Goal: Information Seeking & Learning: Learn about a topic

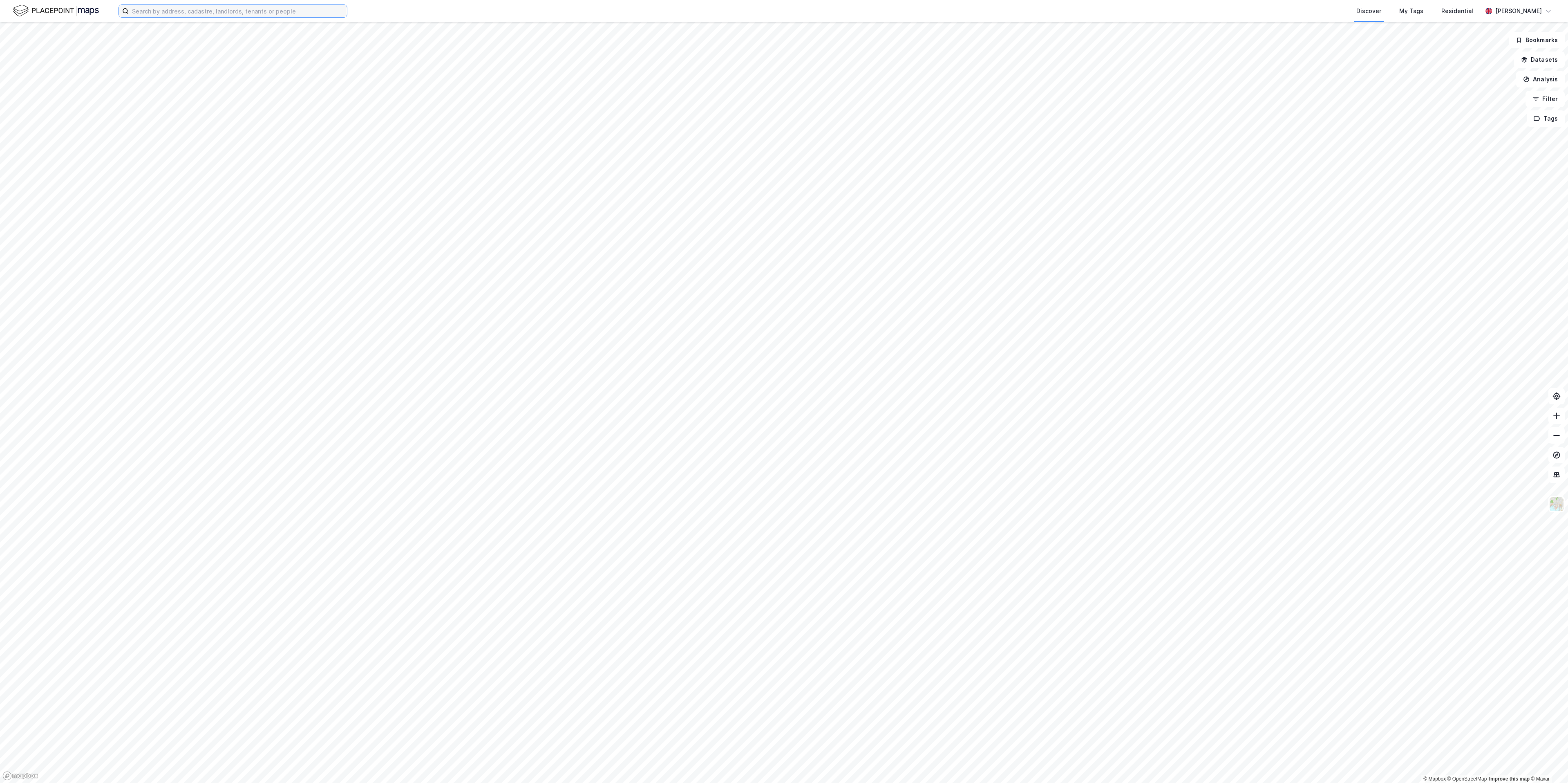
click at [200, 12] on input at bounding box center [237, 11] width 219 height 12
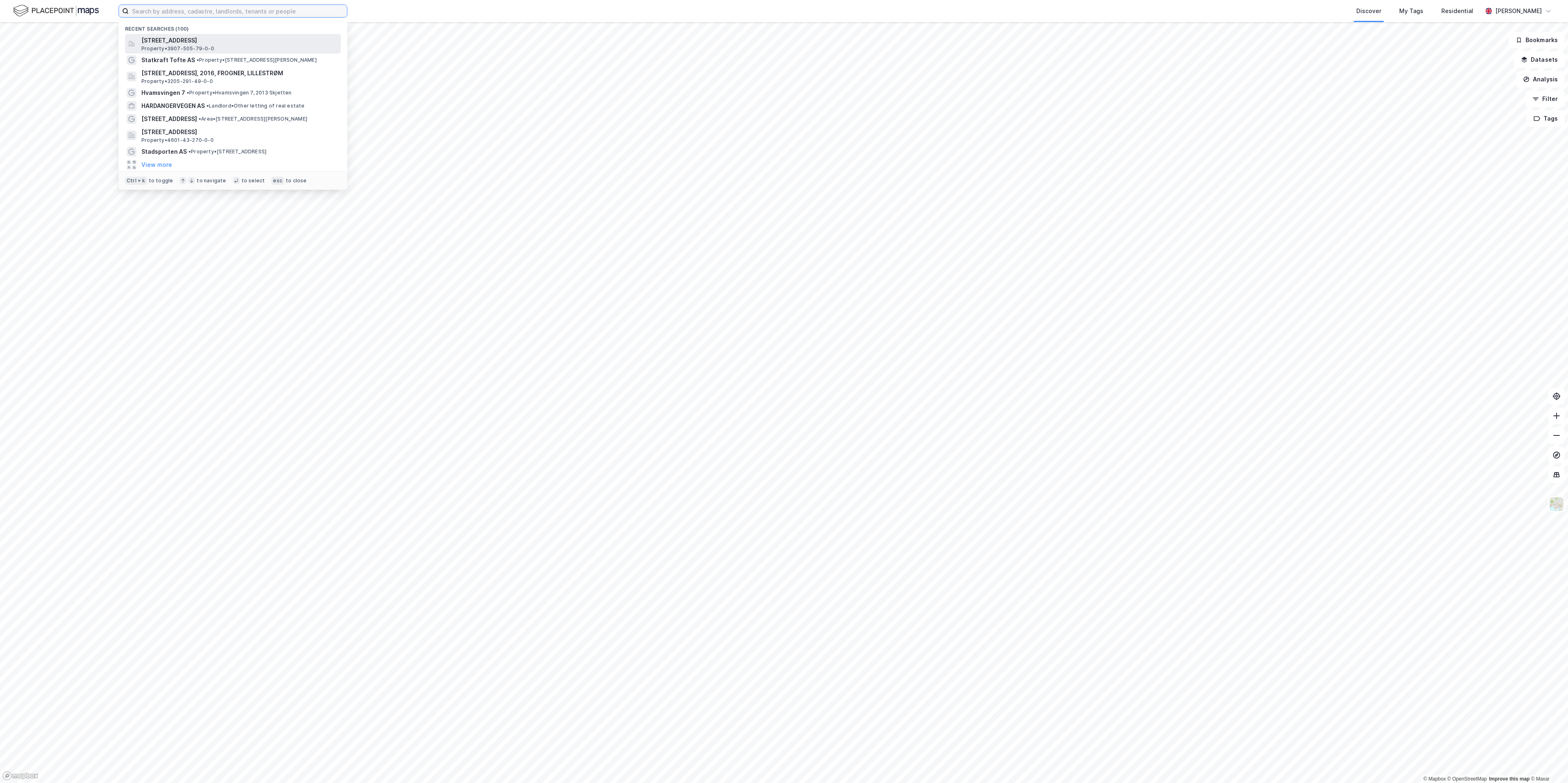
paste input "o Grieg Seafood Sales AS"
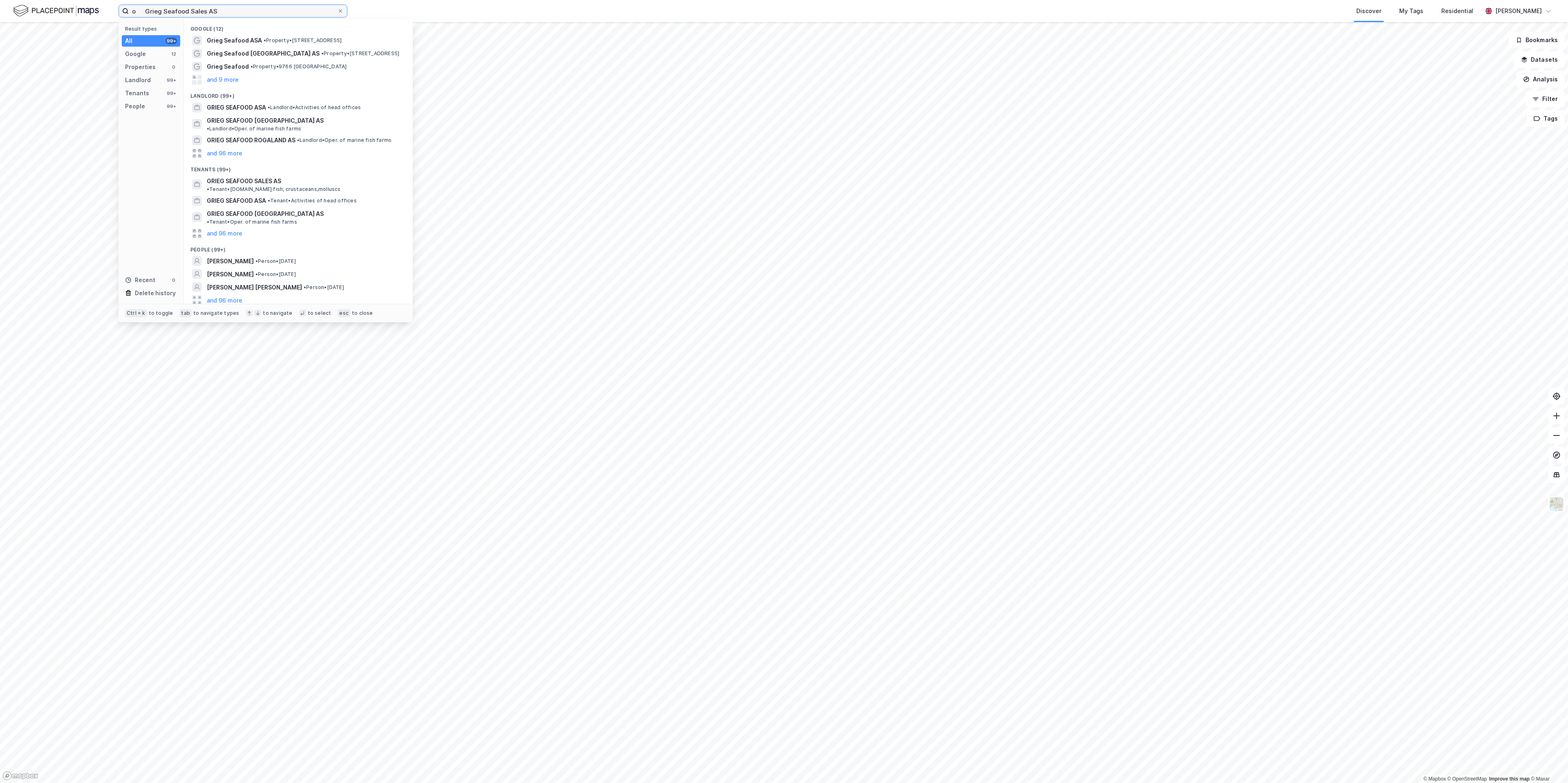
click at [149, 10] on input "o Grieg Seafood Sales AS" at bounding box center [233, 11] width 208 height 12
click at [267, 176] on span "GRIEG SEAFOOD SALES AS" at bounding box center [244, 181] width 74 height 10
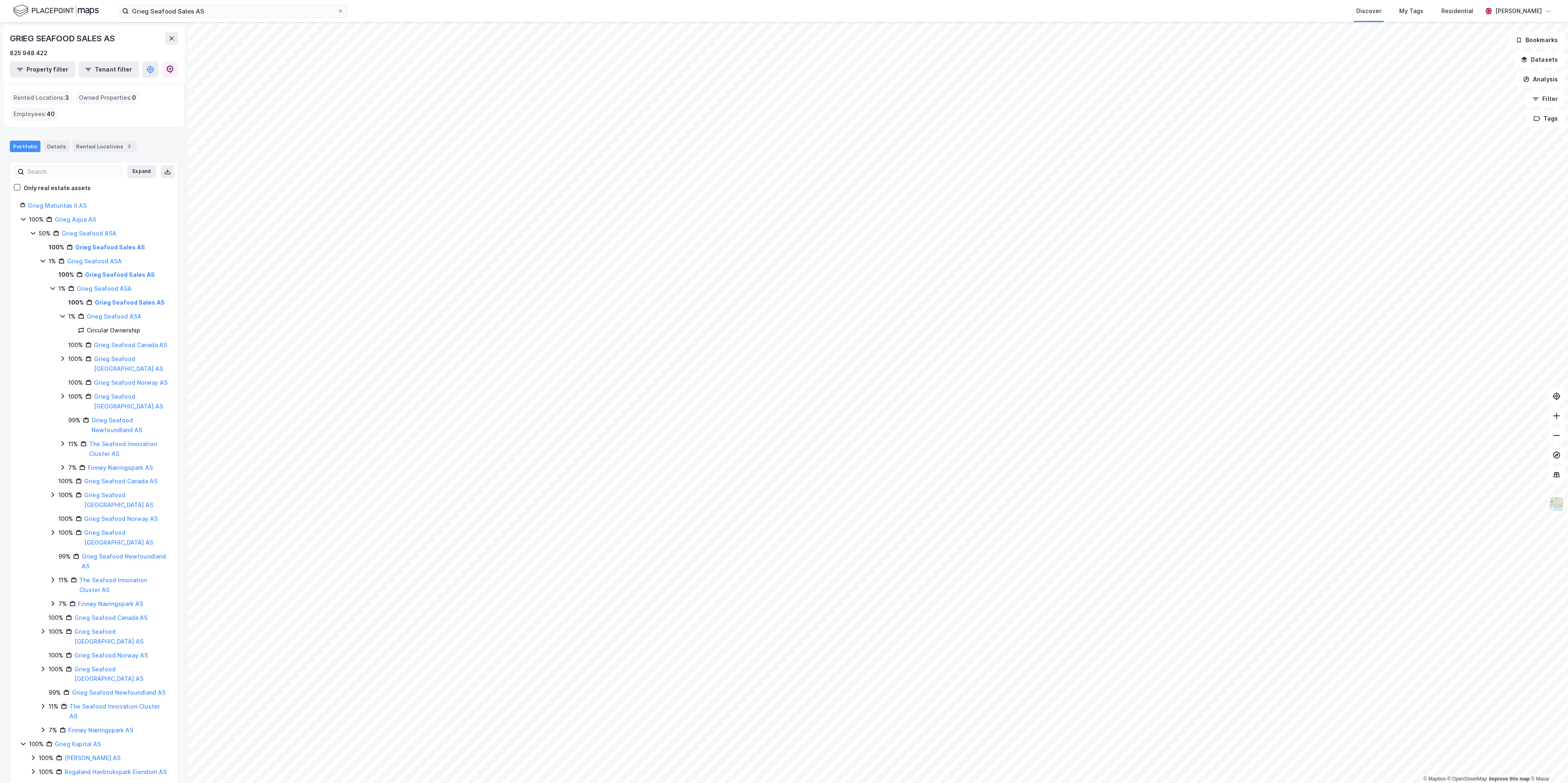
click at [51, 103] on div "Rented Locations : 3" at bounding box center [41, 97] width 62 height 13
click at [44, 97] on div "Rented Locations : 3" at bounding box center [41, 97] width 62 height 13
click at [52, 97] on div "Rented Locations : 3" at bounding box center [41, 97] width 62 height 13
click at [93, 146] on div "Rented Locations 3" at bounding box center [105, 146] width 64 height 12
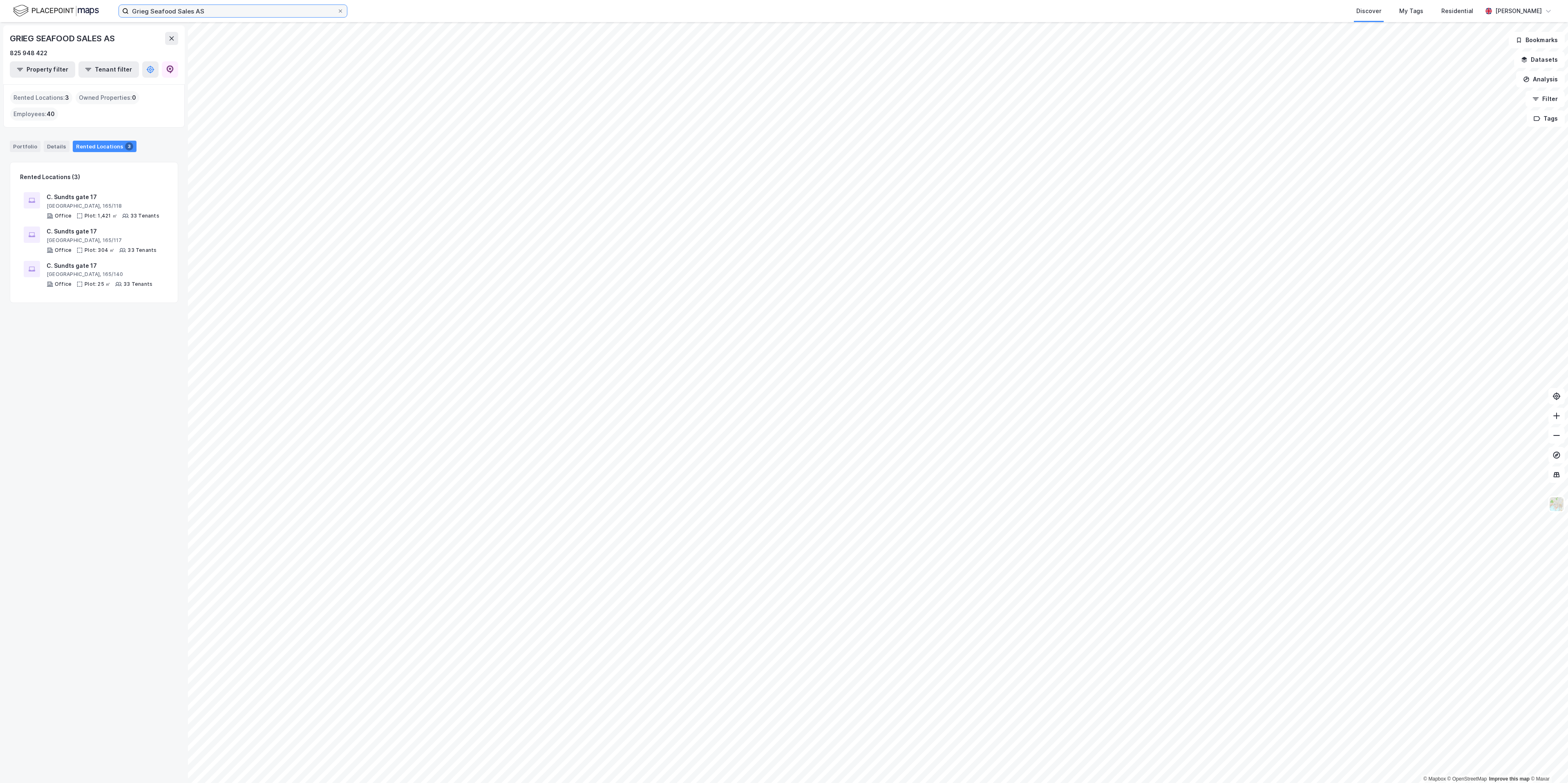
click at [212, 14] on input "Grieg Seafood Sales AS" at bounding box center [233, 11] width 208 height 12
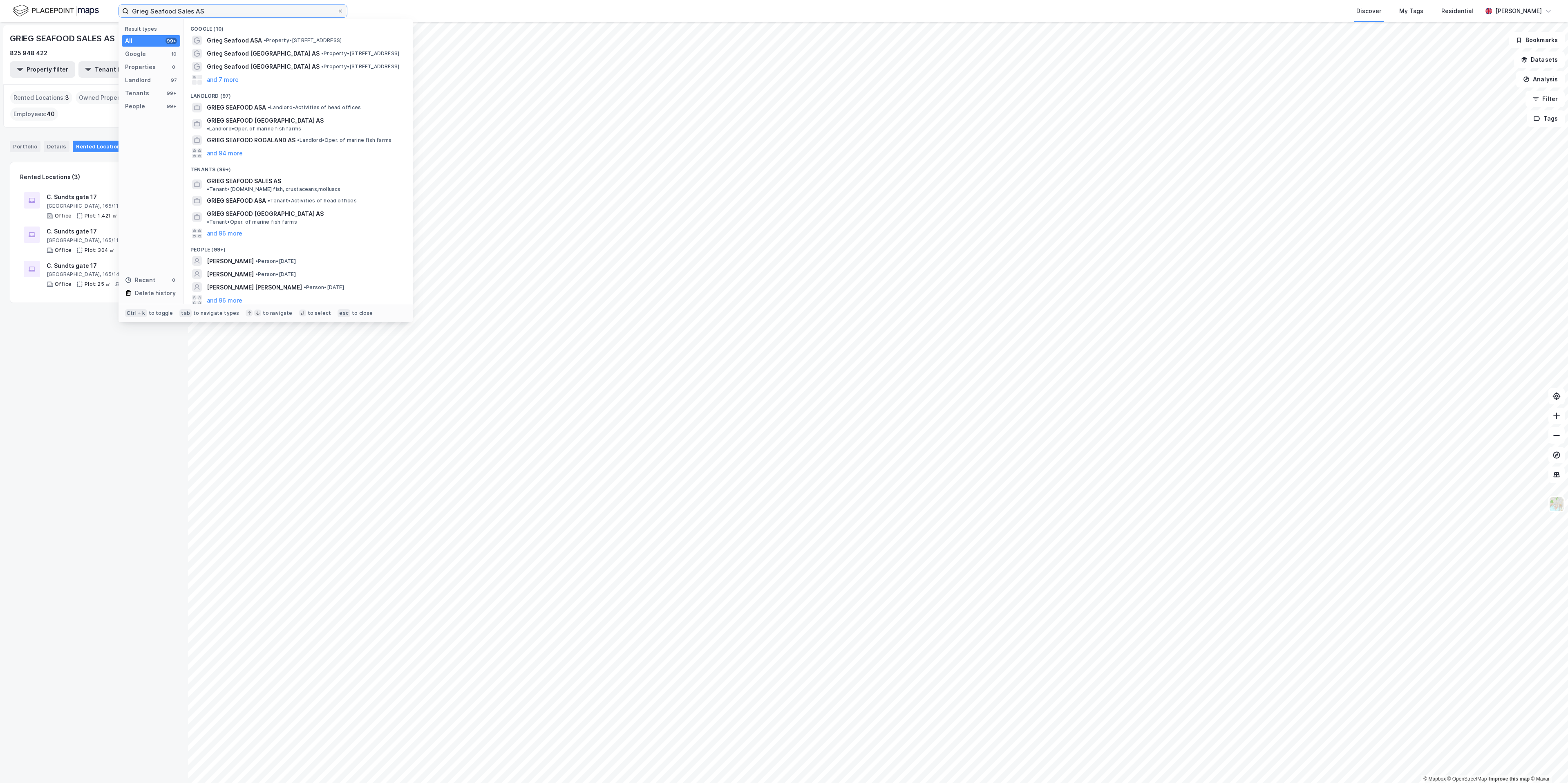
paste input "o GF Logistikk"
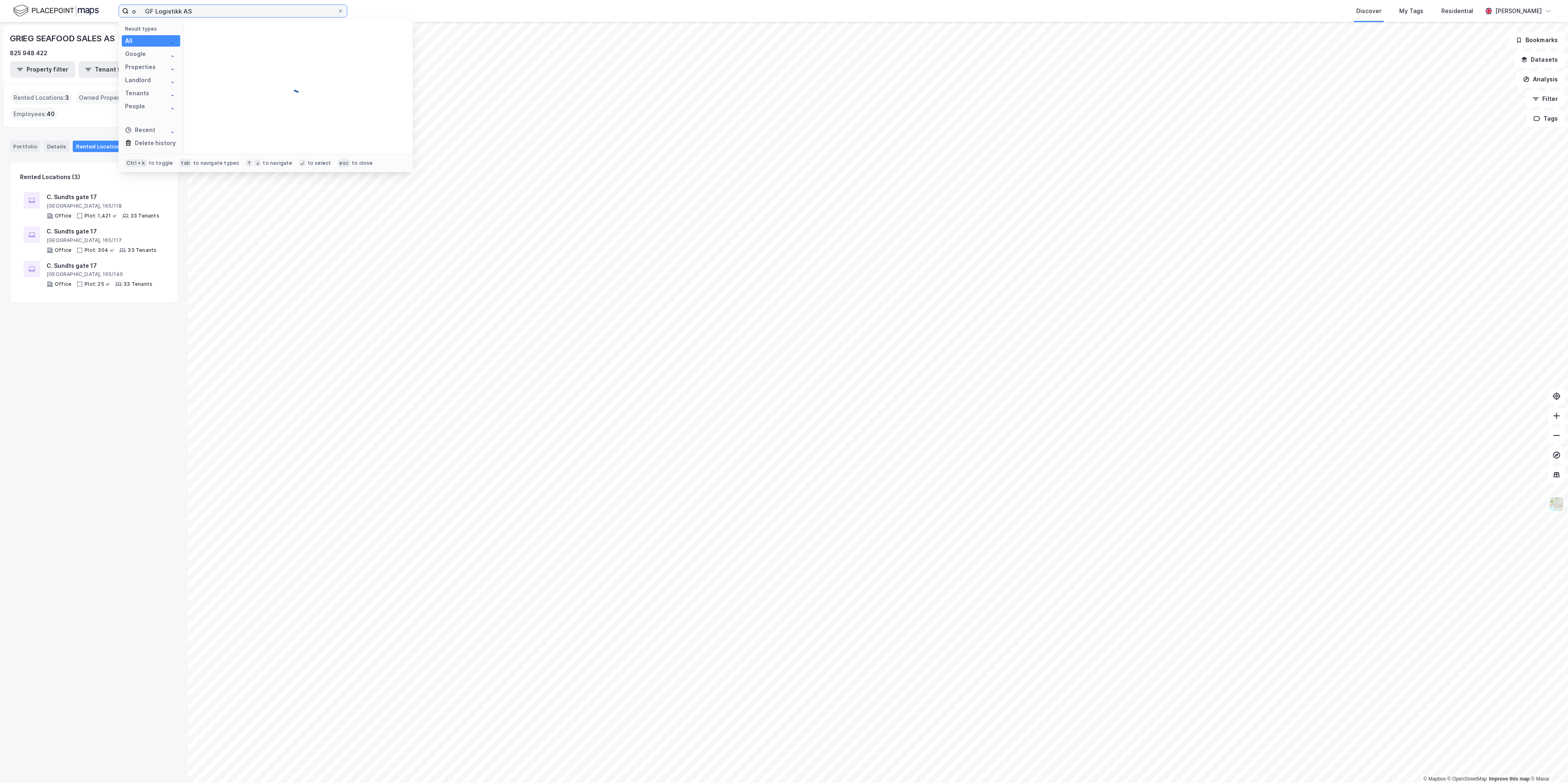
click at [146, 13] on input "o GF Logistikk AS" at bounding box center [233, 11] width 208 height 12
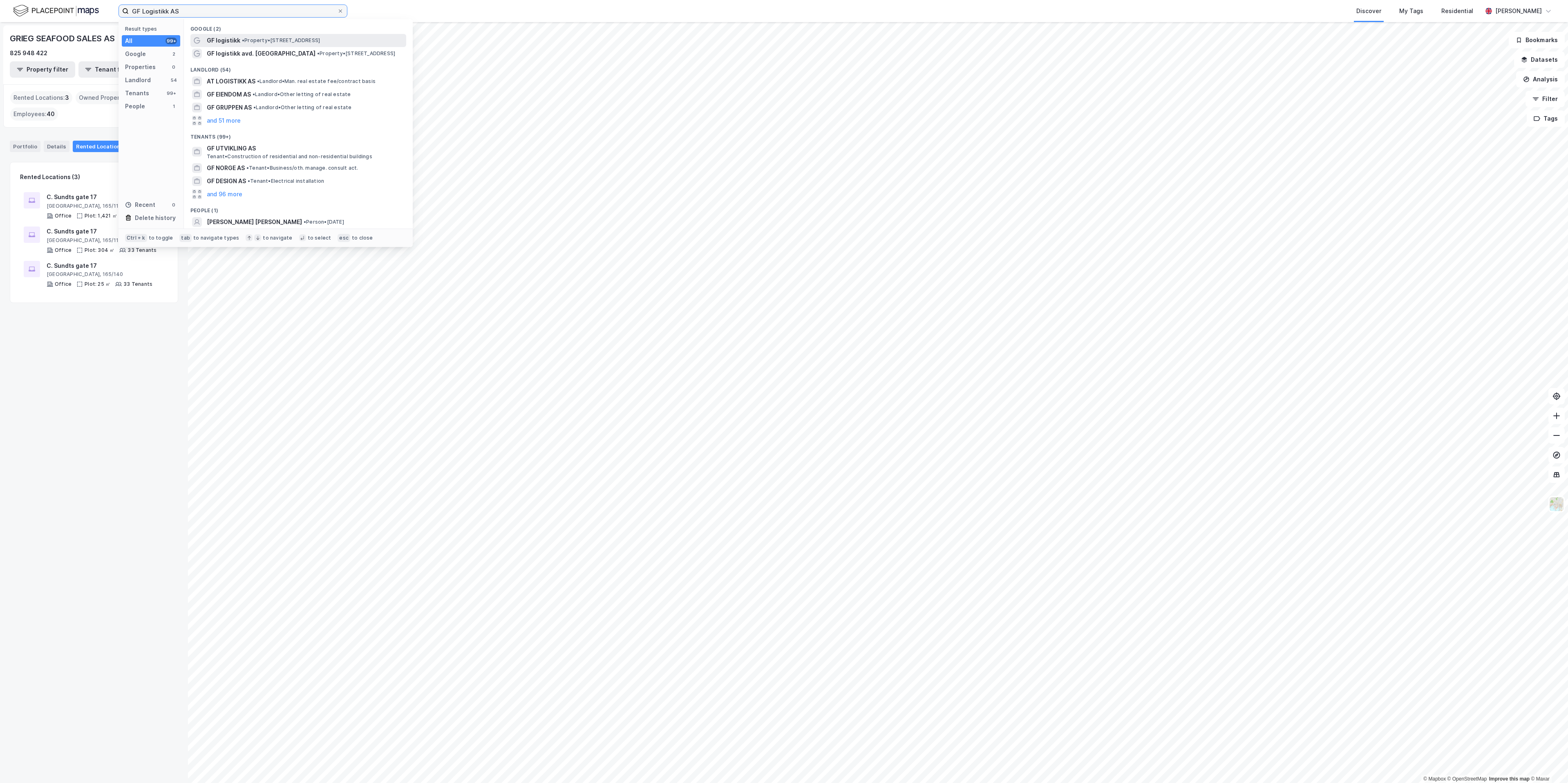
type input "GF Logistikk AS"
click at [270, 37] on span "• Property • [STREET_ADDRESS]" at bounding box center [281, 40] width 78 height 7
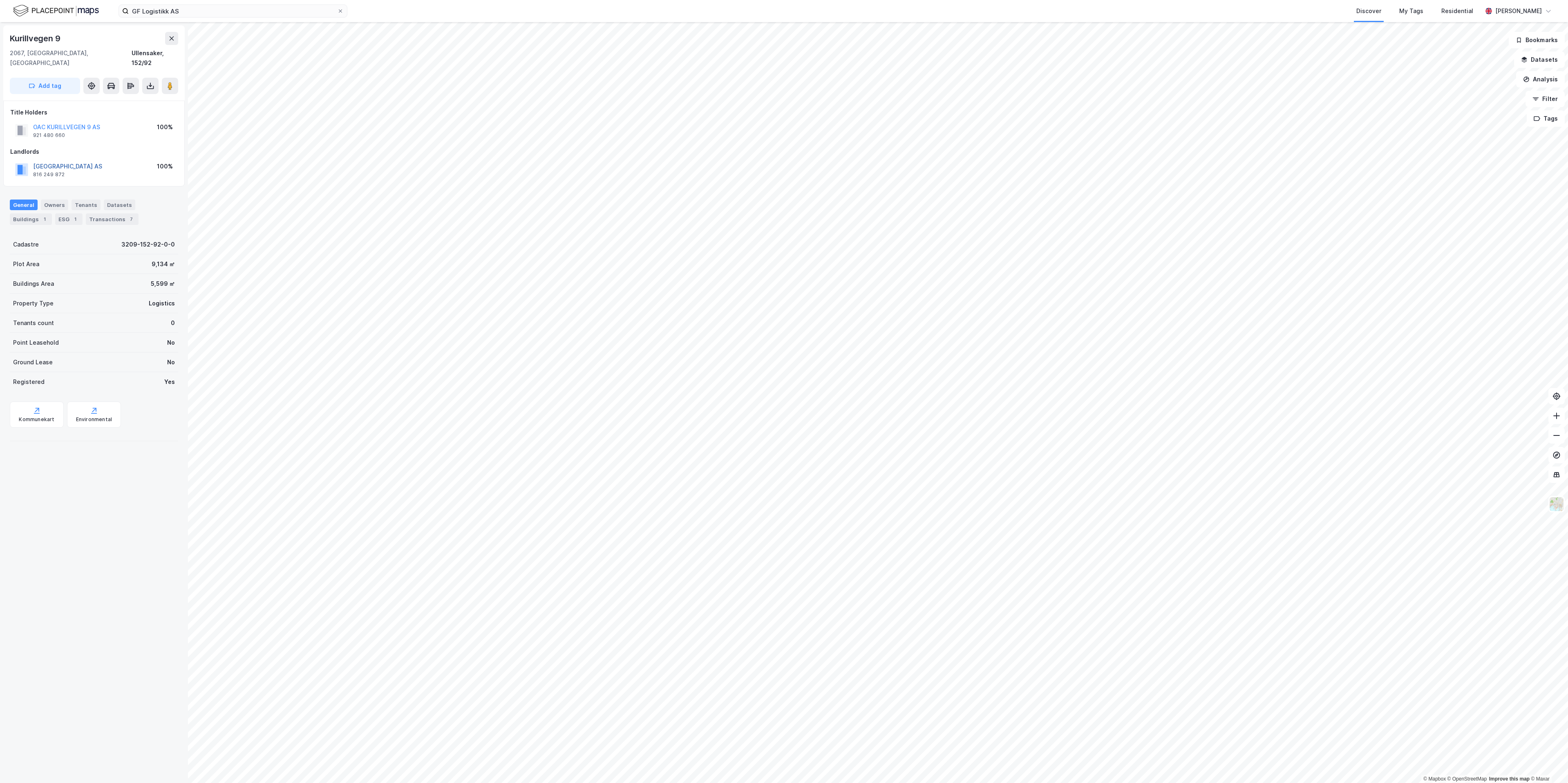
click at [0, 0] on button "[GEOGRAPHIC_DATA] AS" at bounding box center [0, 0] width 0 height 0
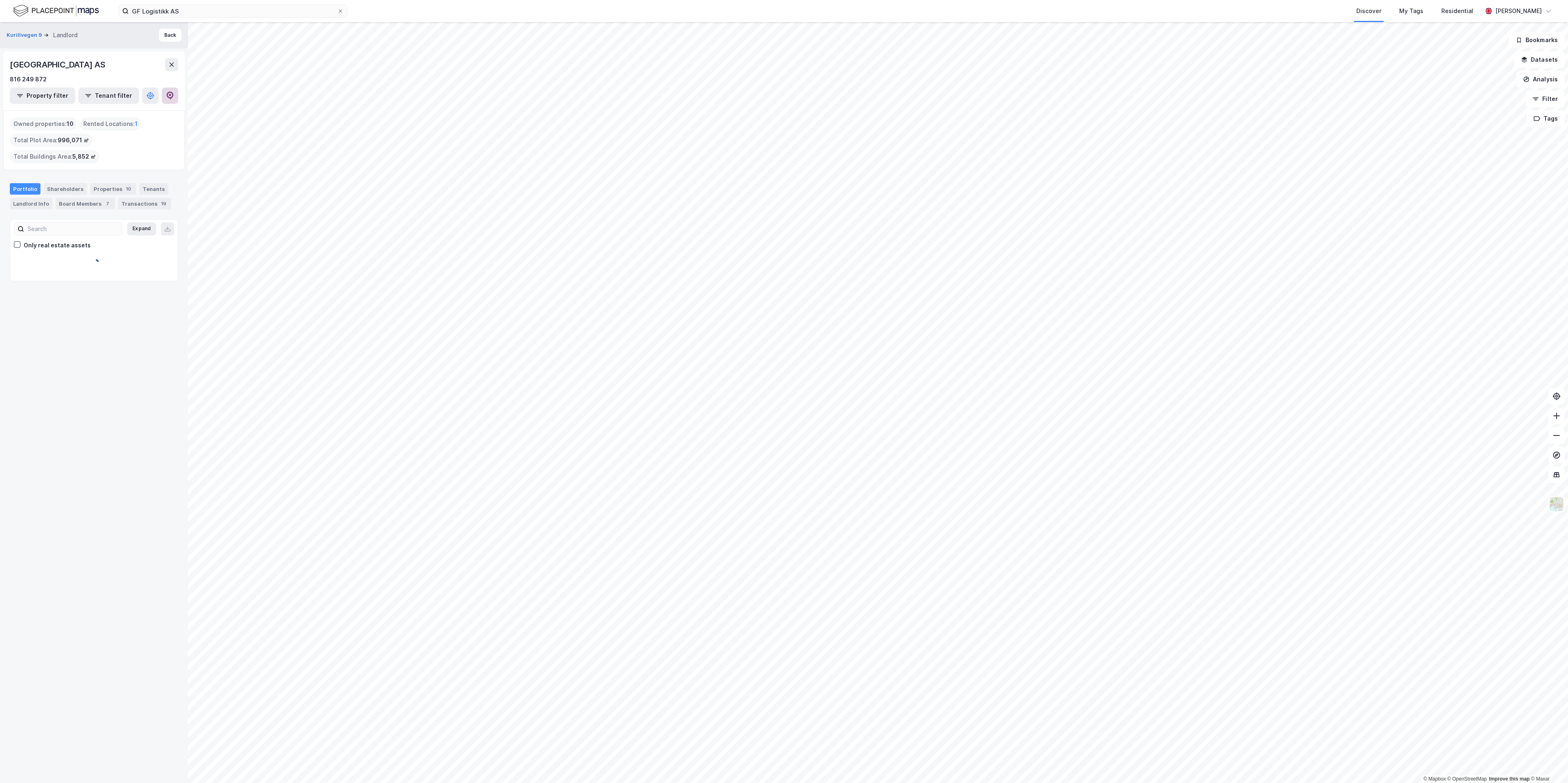
click at [169, 98] on icon at bounding box center [170, 95] width 8 height 8
